Goal: Task Accomplishment & Management: Manage account settings

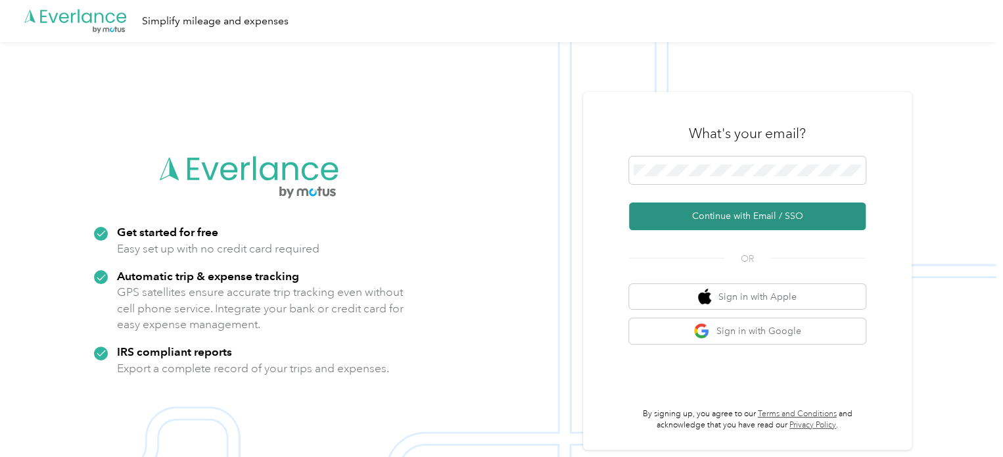
click at [742, 220] on button "Continue with Email / SSO" at bounding box center [747, 217] width 237 height 28
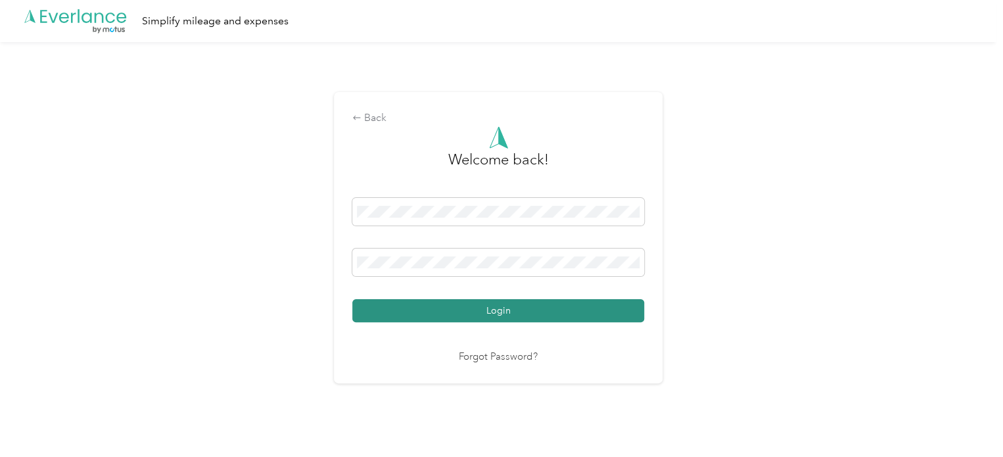
click at [429, 319] on button "Login" at bounding box center [498, 310] width 292 height 23
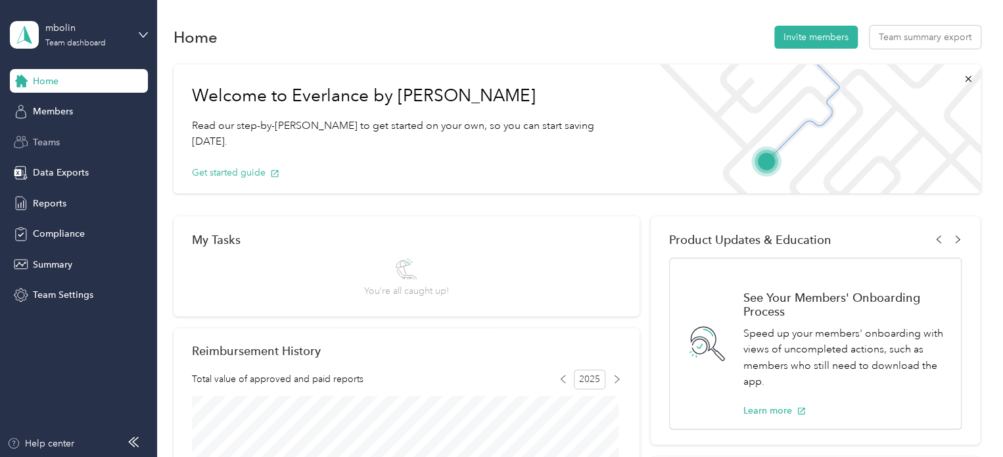
click at [48, 144] on span "Teams" at bounding box center [46, 142] width 27 height 14
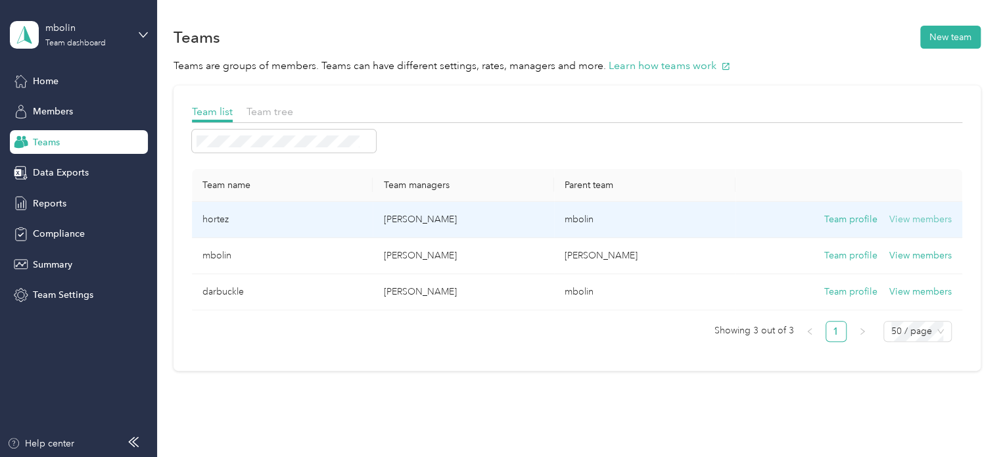
click at [928, 219] on button "View members" at bounding box center [921, 219] width 62 height 14
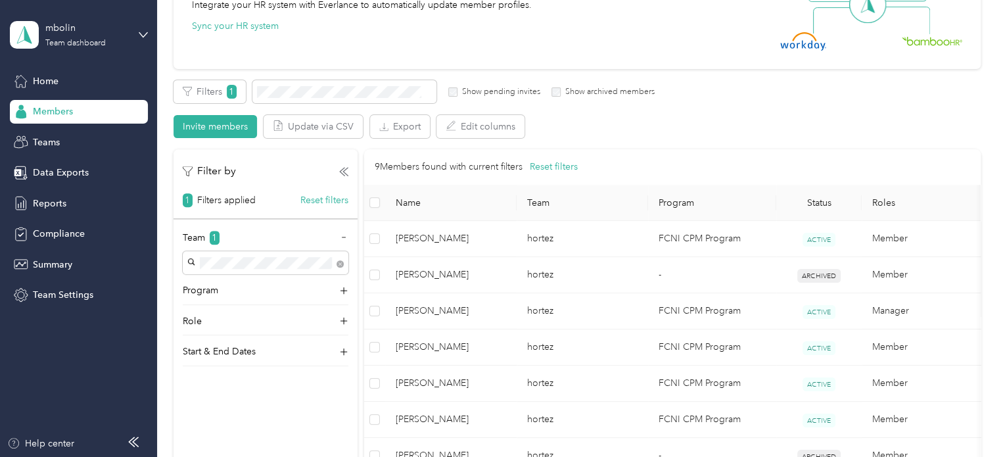
scroll to position [197, 0]
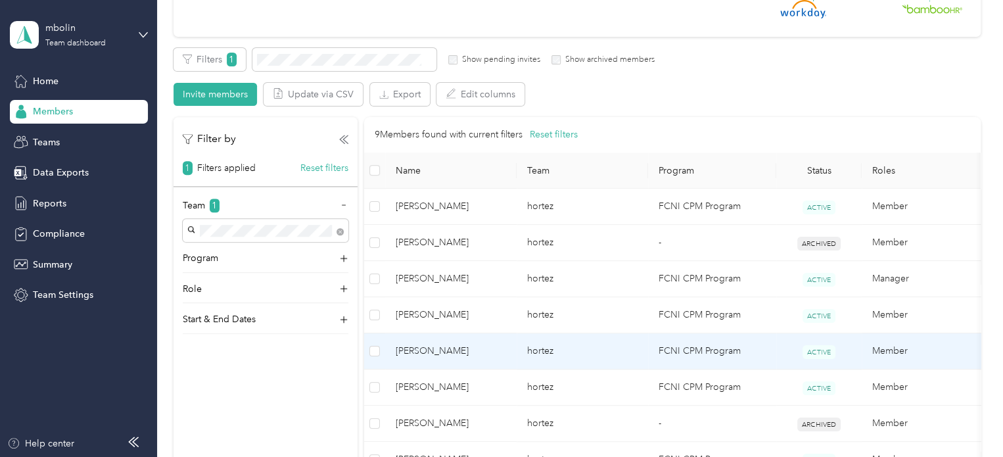
click at [585, 353] on td "hortez" at bounding box center [583, 351] width 132 height 36
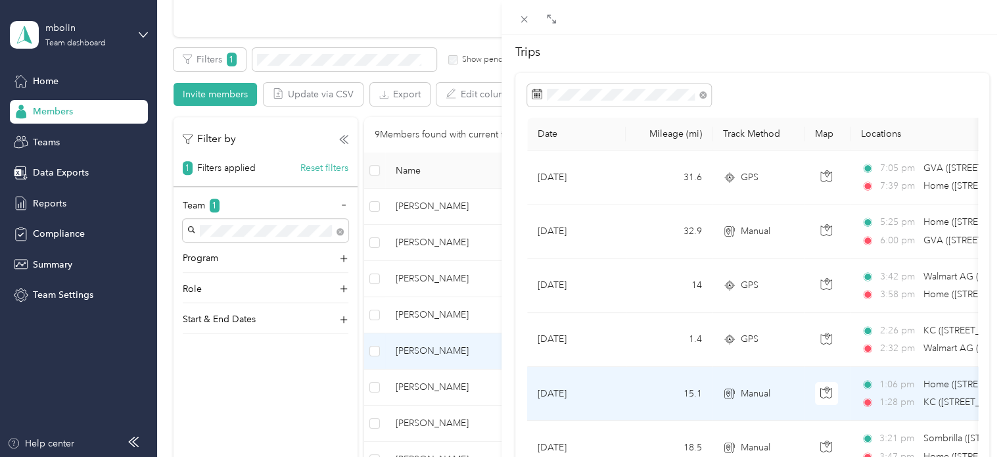
scroll to position [66, 0]
